Goal: Information Seeking & Learning: Find specific fact

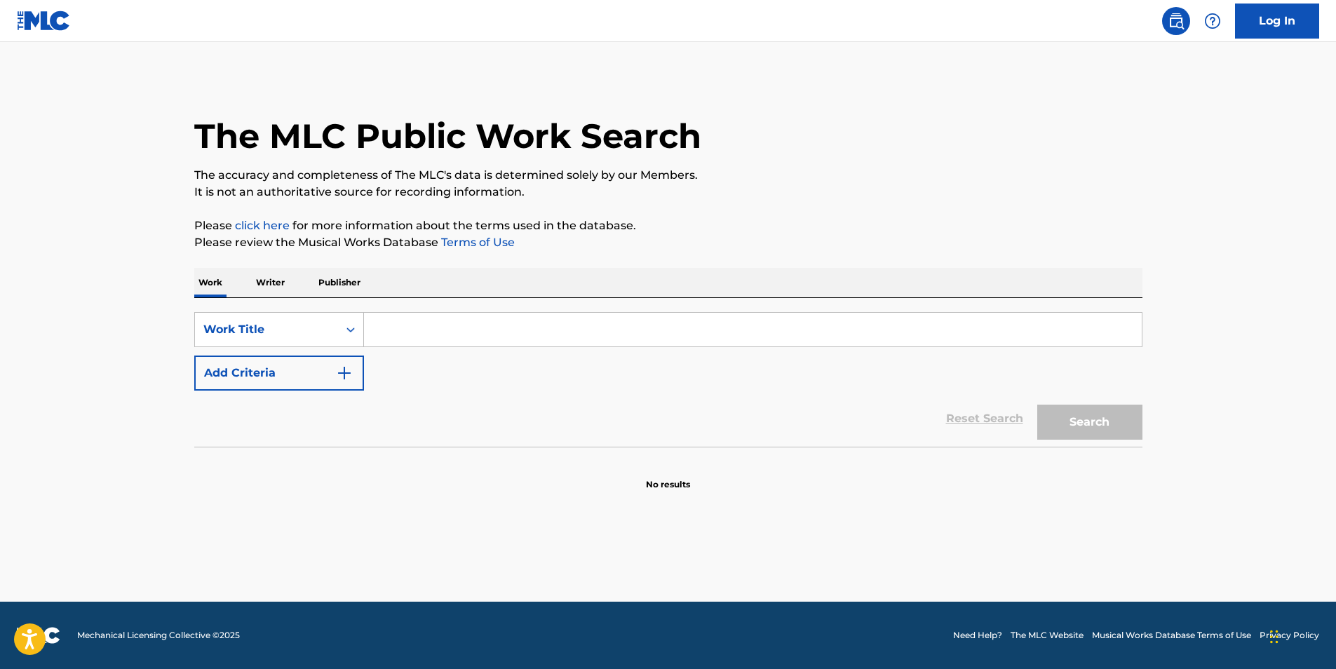
click at [444, 338] on input "Search Form" at bounding box center [753, 330] width 778 height 34
type input "the chocolate club"
click at [353, 379] on button "Add Criteria" at bounding box center [279, 373] width 170 height 35
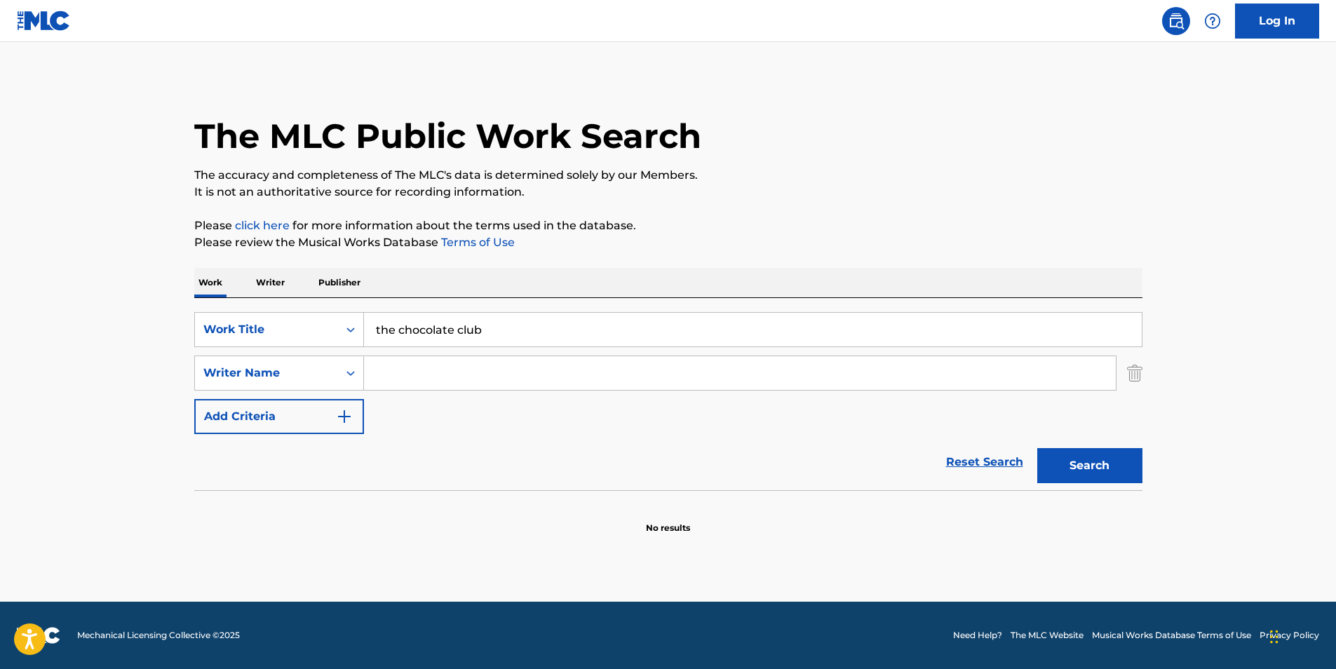
click at [393, 377] on input "Search Form" at bounding box center [740, 373] width 752 height 34
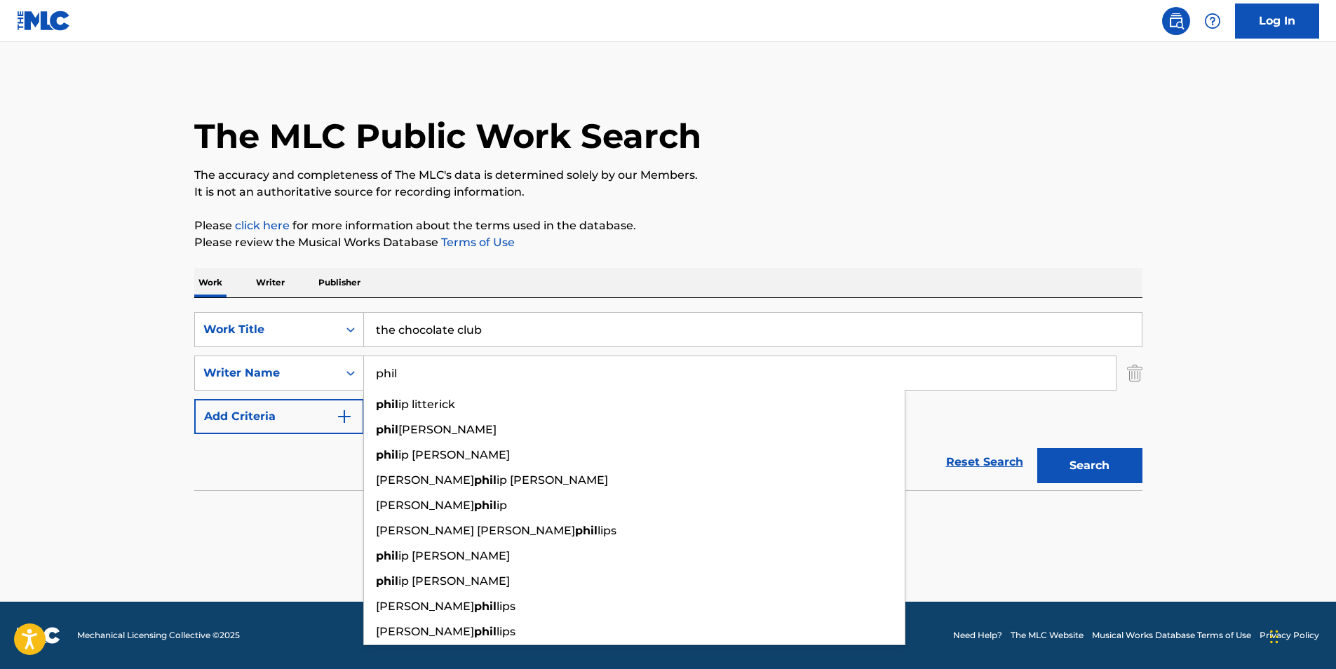
type input "phil"
click at [1037, 448] on button "Search" at bounding box center [1089, 465] width 105 height 35
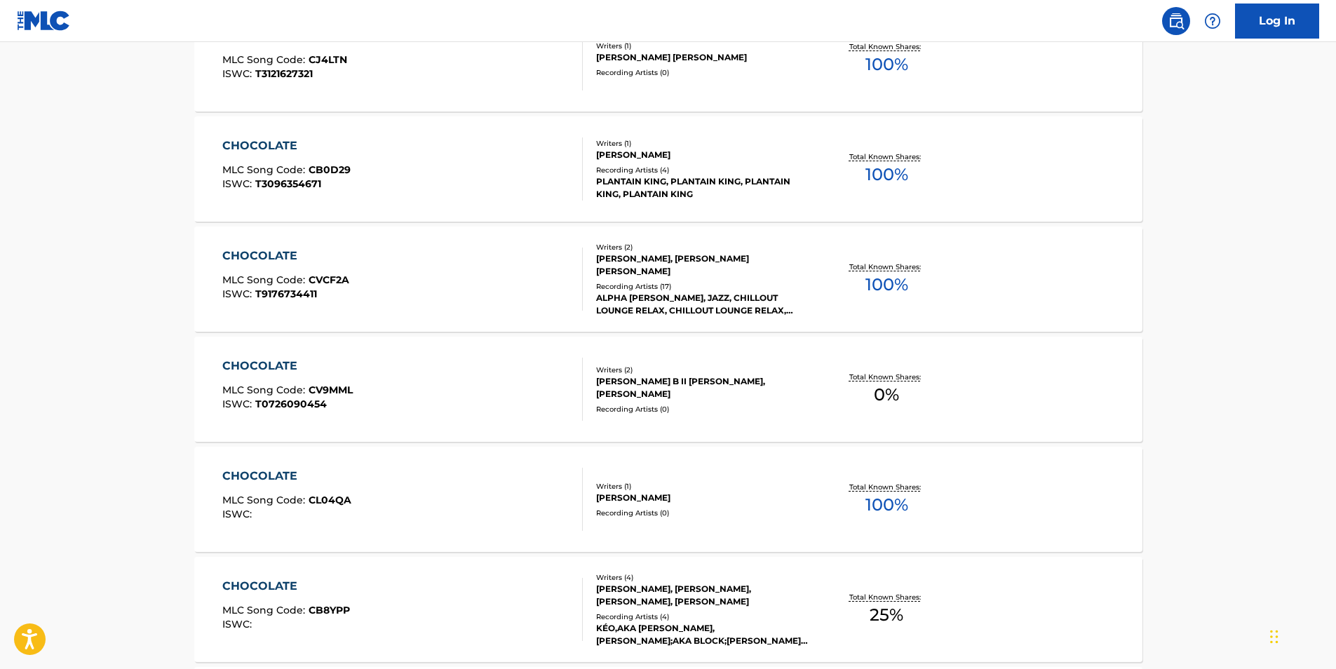
scroll to position [1052, 0]
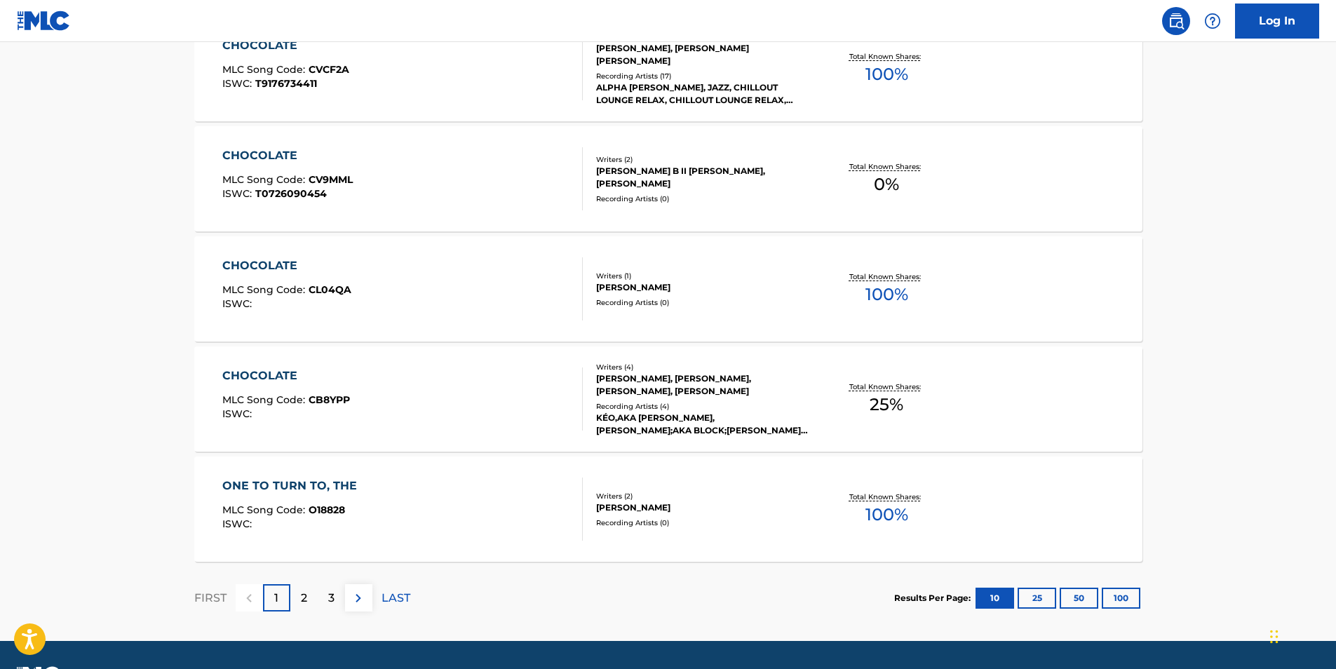
click at [306, 599] on p "2" at bounding box center [304, 598] width 6 height 17
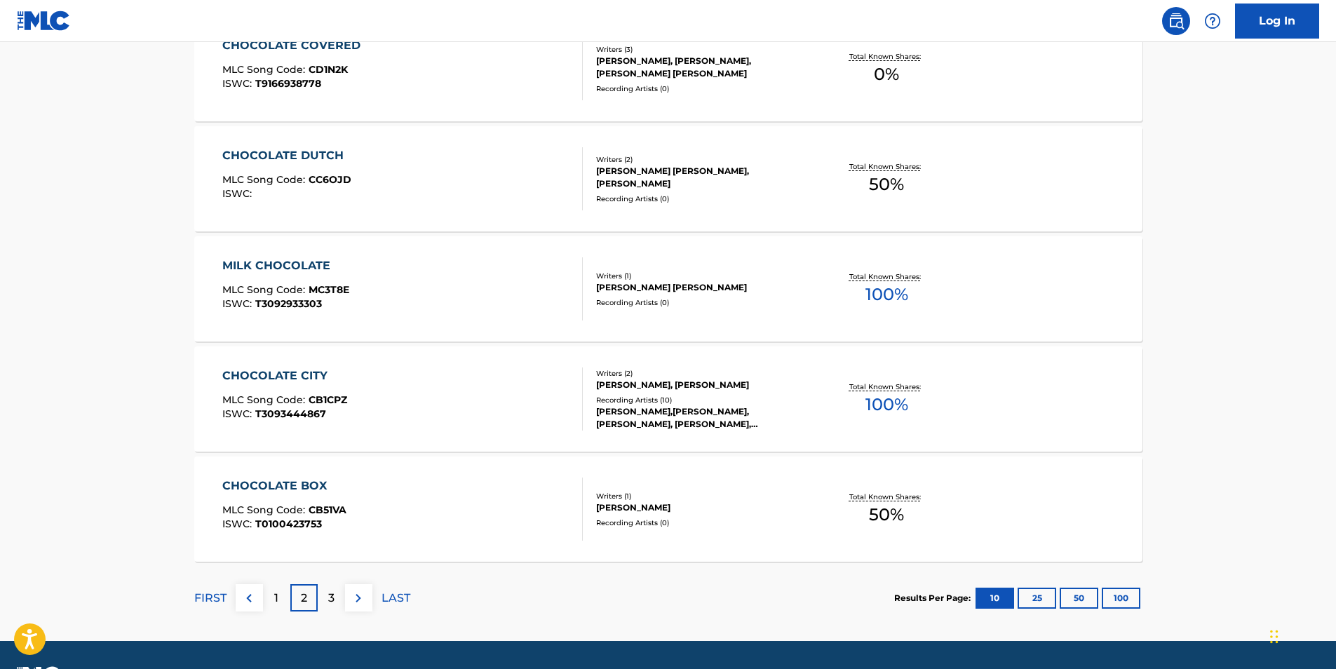
scroll to position [1091, 0]
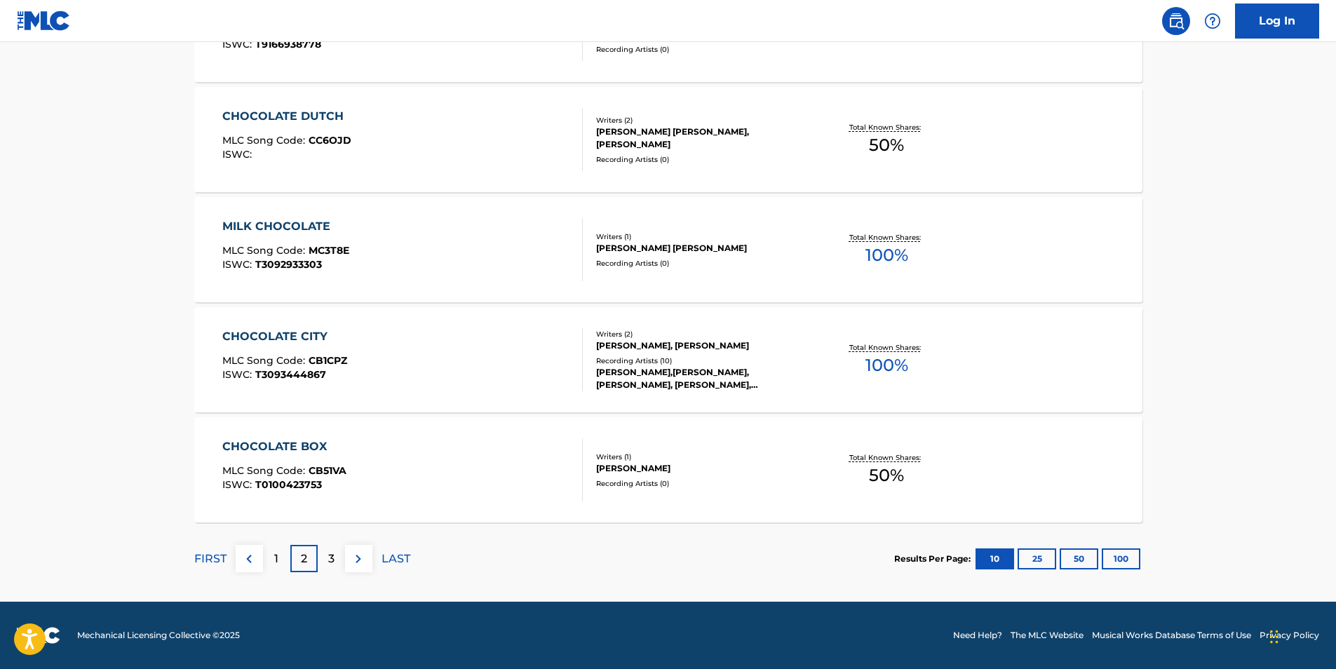
click at [335, 556] on div "3" at bounding box center [331, 558] width 27 height 27
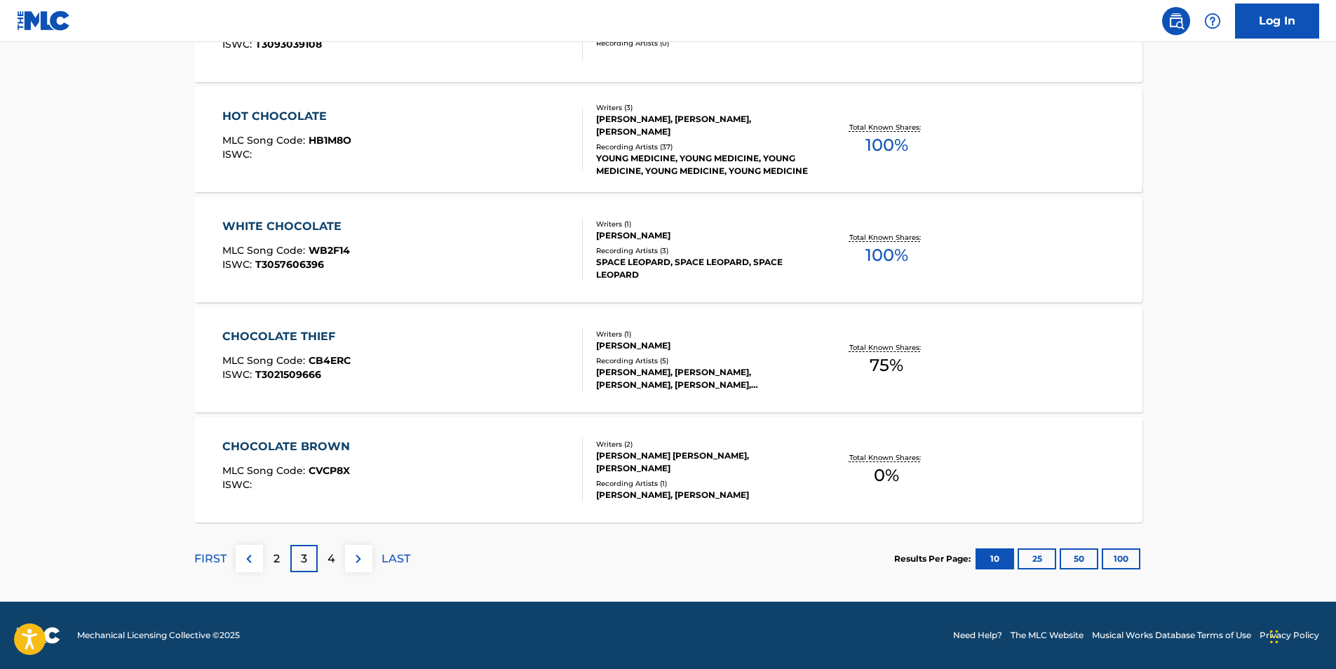
click at [326, 558] on div "4" at bounding box center [331, 558] width 27 height 27
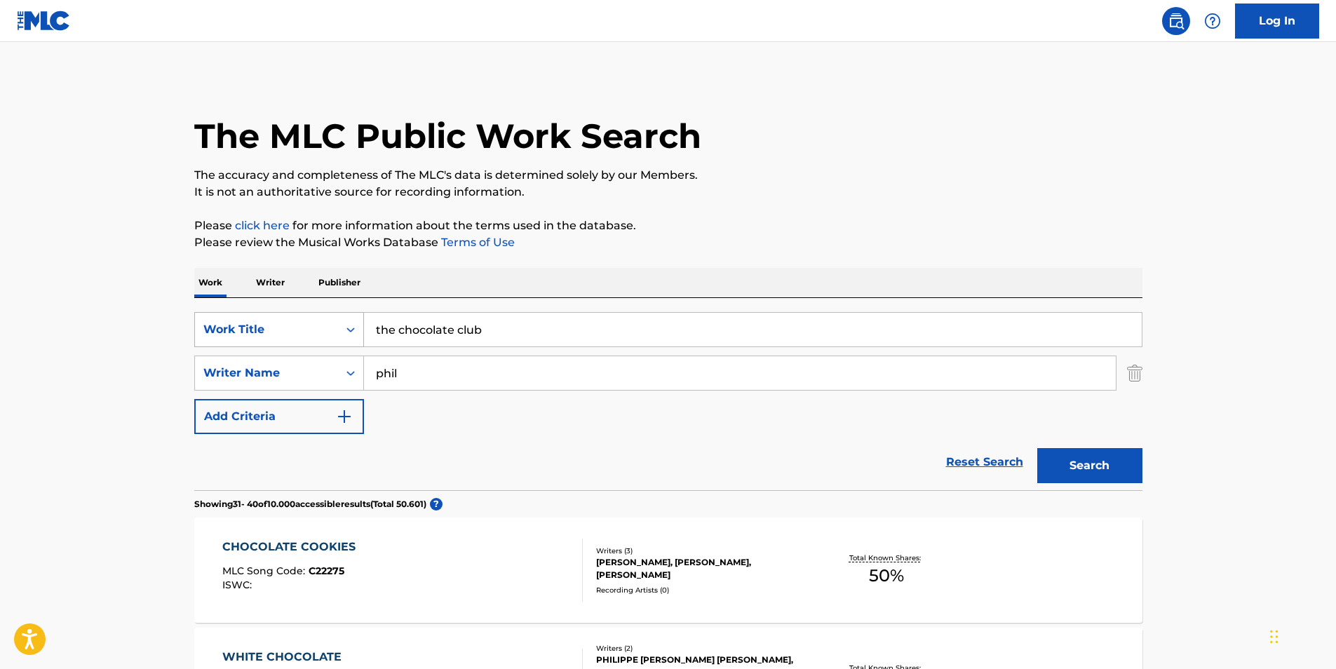
drag, startPoint x: 516, startPoint y: 339, endPoint x: 308, endPoint y: 332, distance: 208.4
click at [308, 332] on div "SearchWithCriteriacbdeb88f-6ffe-4c8c-bee0-ccacee946658 Work Title the chocolate…" at bounding box center [668, 329] width 948 height 35
paste input "HE KNOWS MY WHISTLE"
type input "HE KNOWS MY WHISTLE"
click at [1037, 448] on button "Search" at bounding box center [1089, 465] width 105 height 35
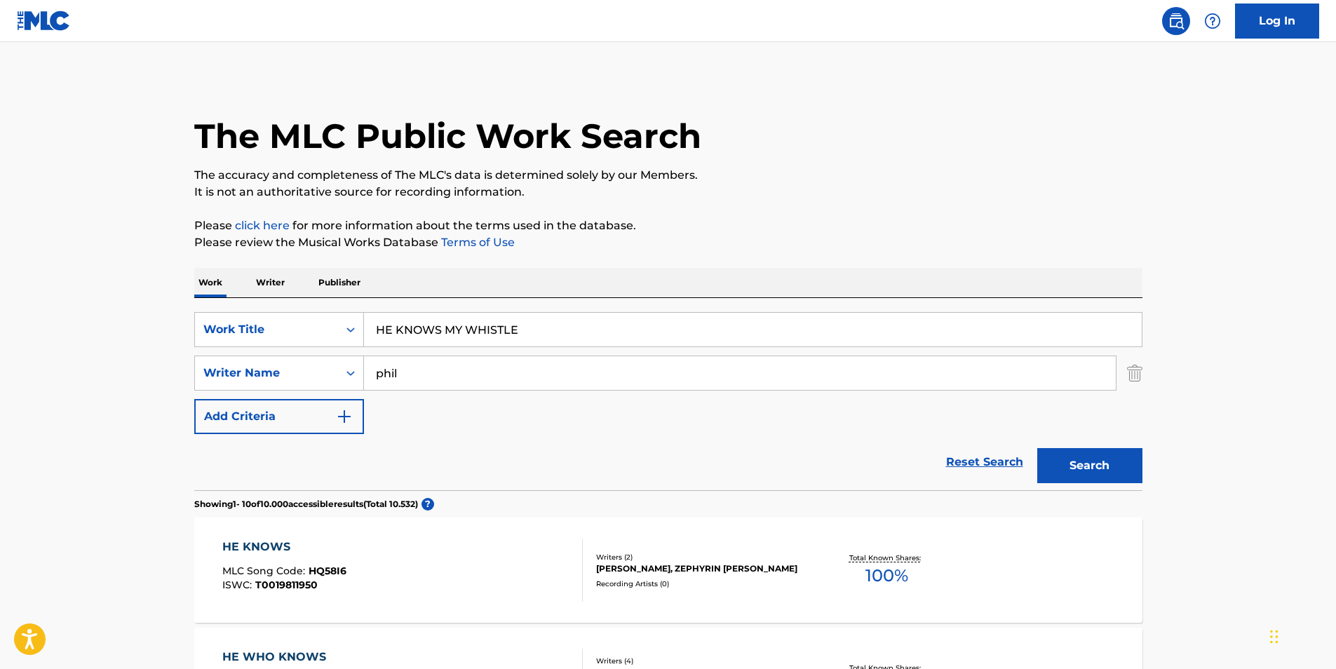
scroll to position [140, 0]
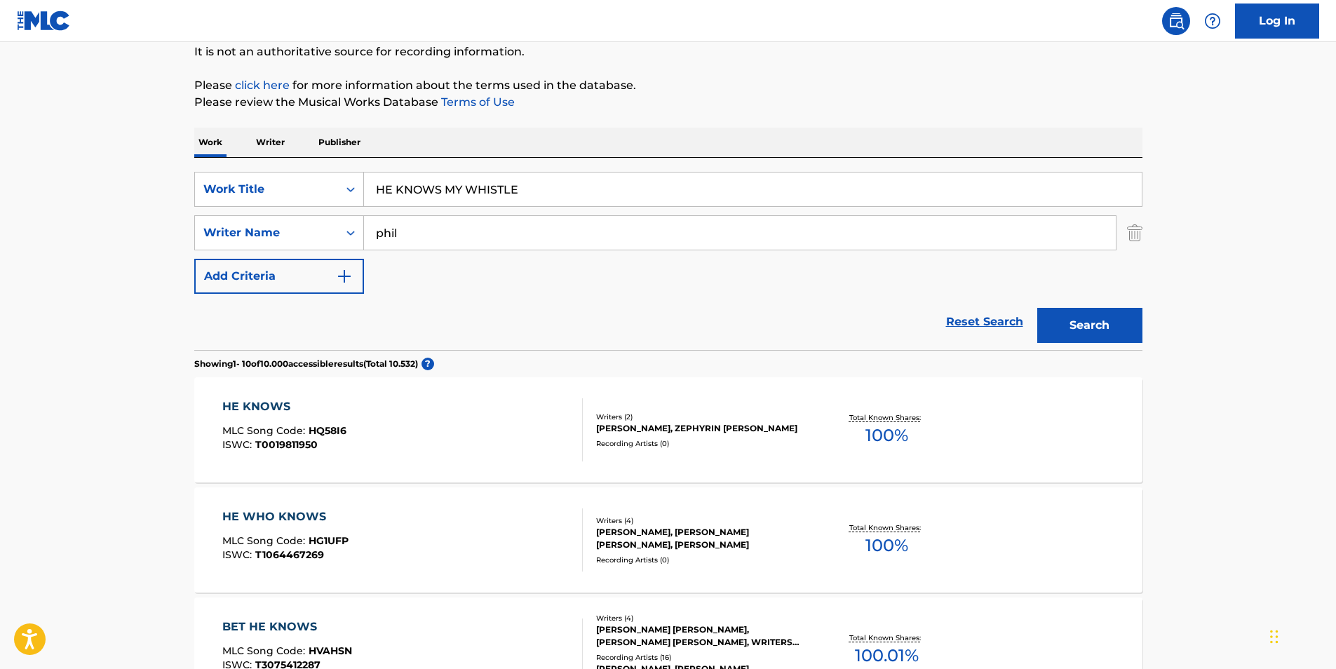
click at [502, 231] on input "phil" at bounding box center [740, 233] width 752 height 34
click at [1037, 308] on button "Search" at bounding box center [1089, 325] width 105 height 35
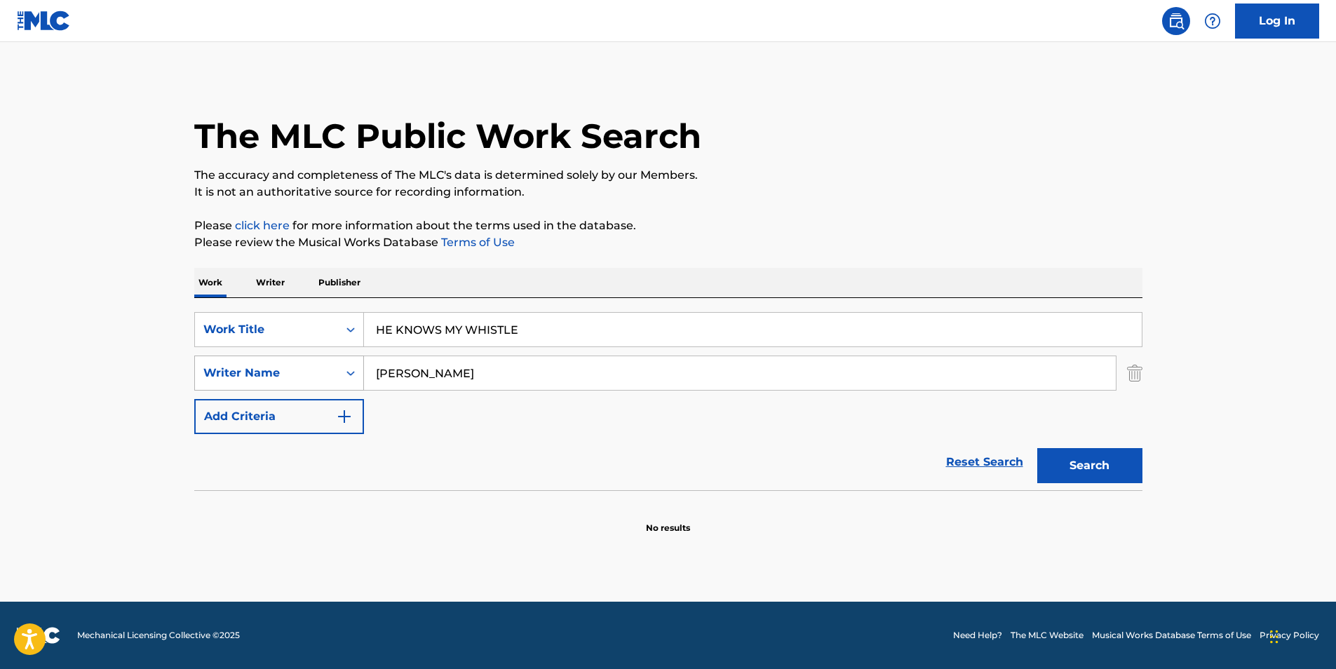
drag, startPoint x: 399, startPoint y: 375, endPoint x: 351, endPoint y: 375, distance: 48.4
click at [351, 375] on div "SearchWithCriteria06464a62-c378-46e1-9667-0ee8c9e53ba5 Writer Name [PERSON_NAME]" at bounding box center [668, 373] width 948 height 35
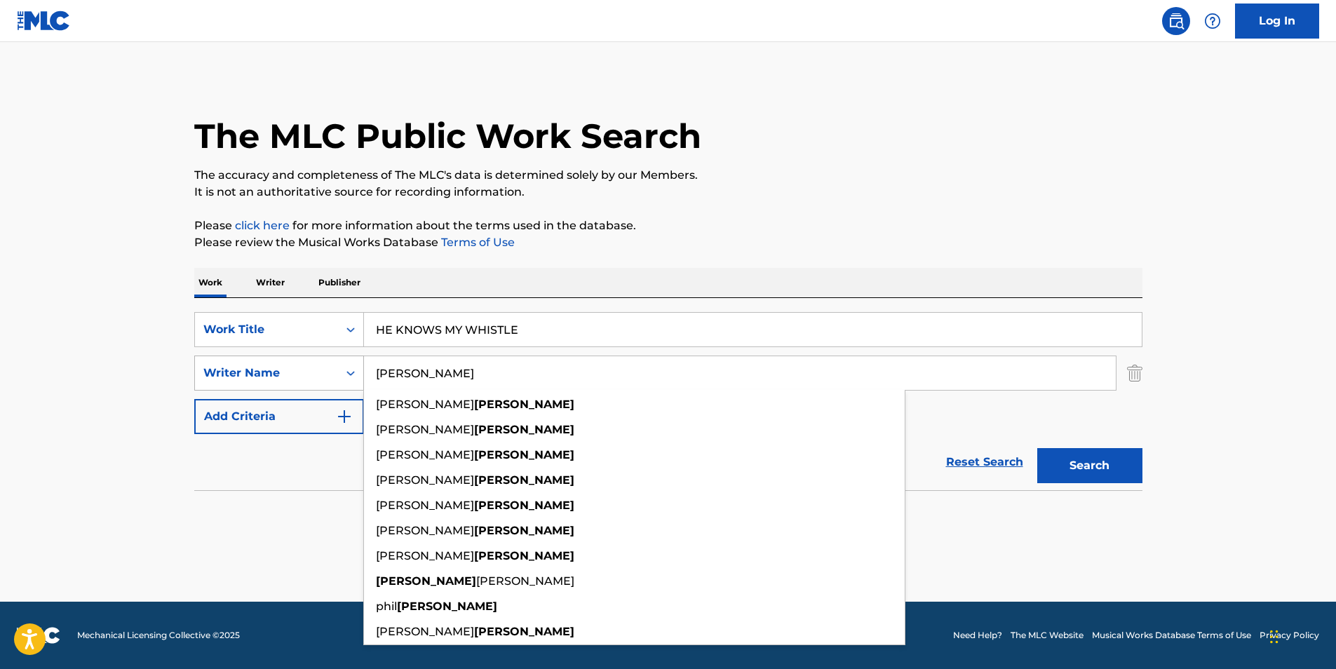
type input "[PERSON_NAME]"
click at [1037, 448] on button "Search" at bounding box center [1089, 465] width 105 height 35
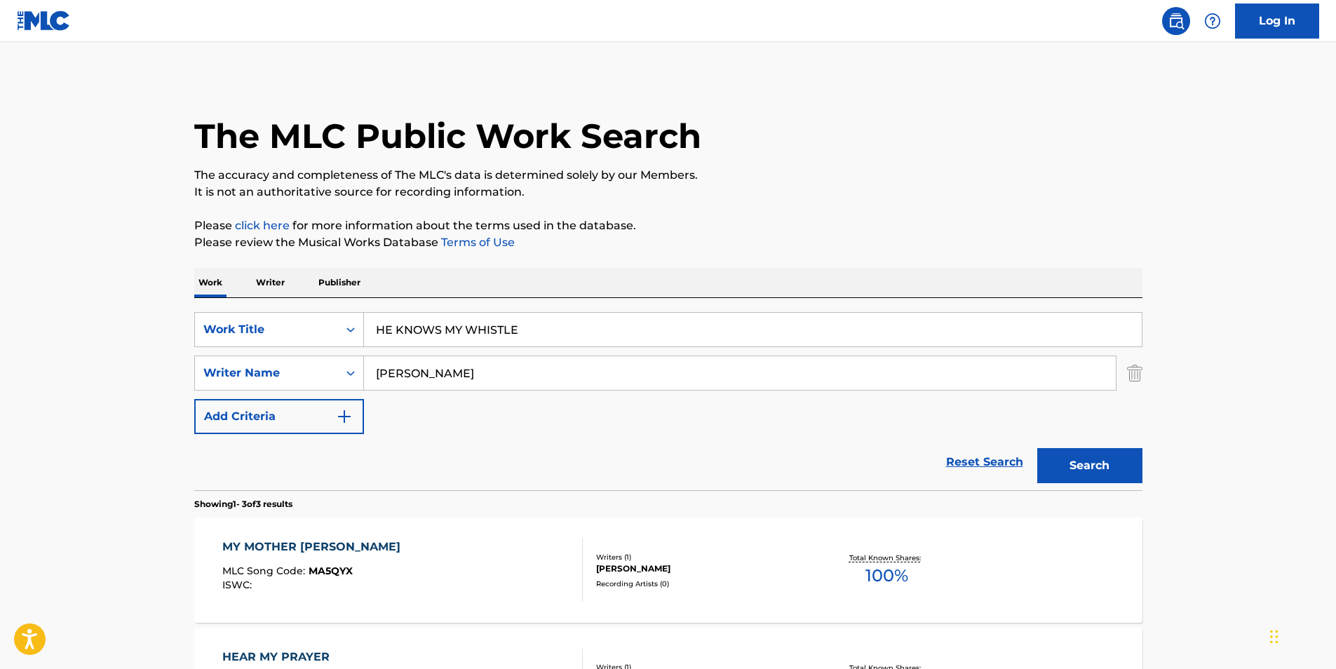
click at [43, 20] on img at bounding box center [44, 21] width 54 height 20
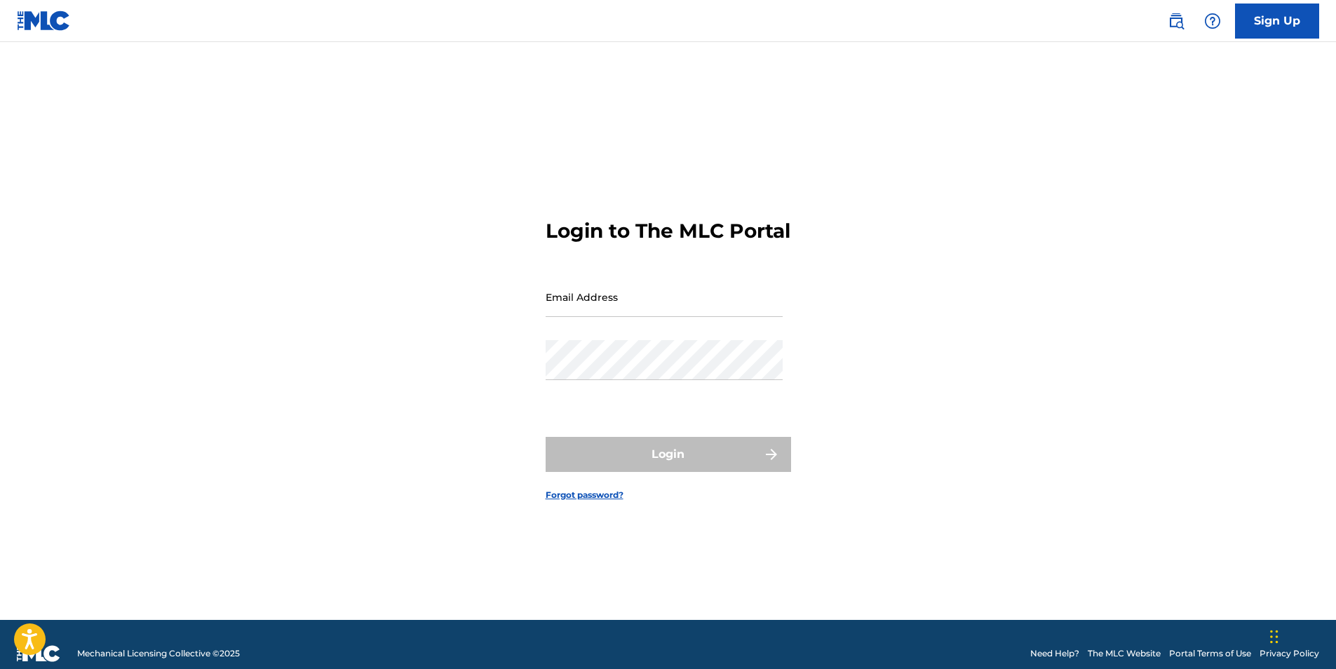
click at [68, 22] on img at bounding box center [44, 21] width 54 height 20
